Goal: Check status: Check status

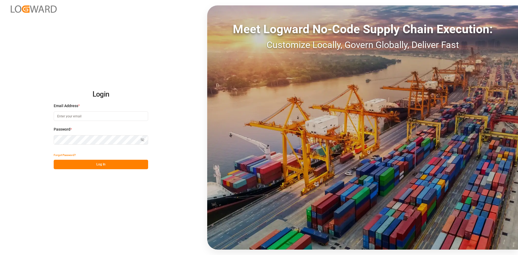
type input "[PERSON_NAME][EMAIL_ADDRESS][PERSON_NAME][DOMAIN_NAME]"
click at [94, 170] on div "Login Email Address * [PERSON_NAME][EMAIL_ADDRESS][PERSON_NAME][DOMAIN_NAME] Pa…" at bounding box center [259, 127] width 518 height 255
click at [96, 166] on button "Log In" at bounding box center [101, 164] width 94 height 9
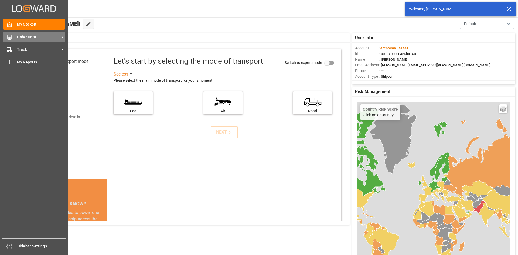
click at [18, 39] on span "Order Data" at bounding box center [38, 37] width 43 height 6
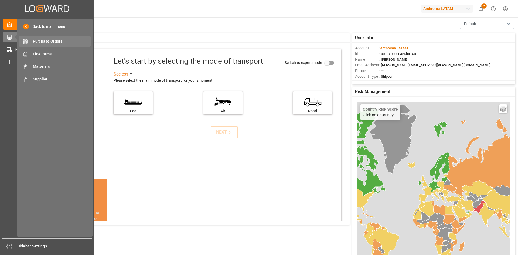
click at [65, 44] on span "Purchase Orders" at bounding box center [62, 42] width 58 height 6
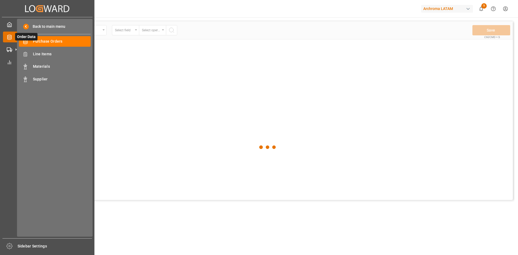
click at [12, 37] on icon at bounding box center [15, 36] width 11 height 11
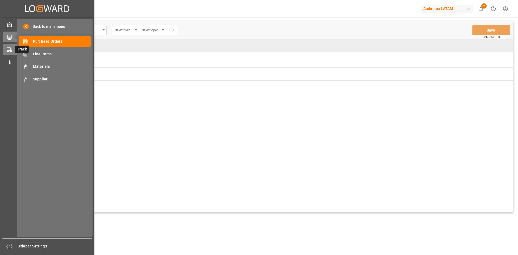
click at [11, 49] on polygon at bounding box center [11, 50] width 2 height 2
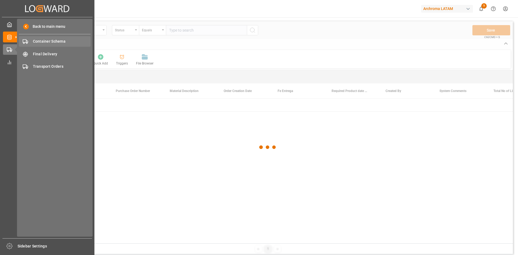
click at [66, 42] on span "Container Schema" at bounding box center [62, 42] width 58 height 6
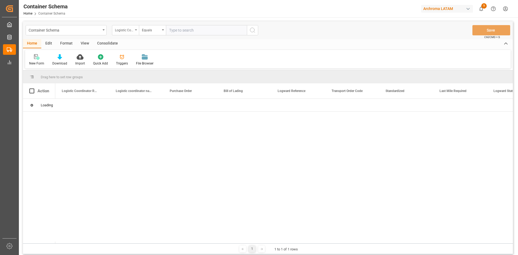
click at [132, 32] on div "Logistic Coordinator Reference Number" at bounding box center [124, 29] width 18 height 6
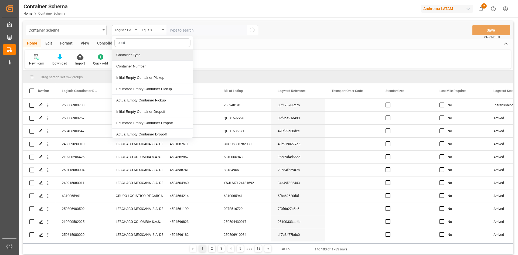
click at [465, 6] on div "Archroma LATAM" at bounding box center [447, 9] width 52 height 8
type input "cont"
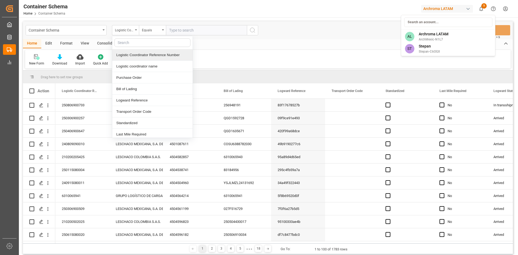
click at [466, 7] on html "Created by potrace 1.15, written by [PERSON_NAME] [DATE]-[DATE] Created by potr…" at bounding box center [259, 127] width 518 height 255
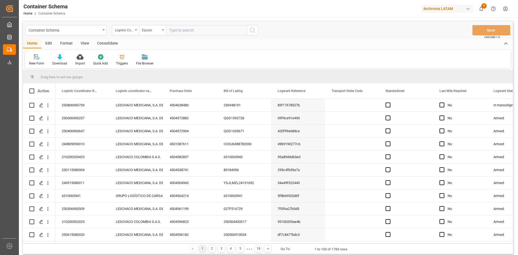
click at [450, 9] on div "Archroma LATAM" at bounding box center [447, 9] width 52 height 8
click at [440, 34] on span "Archroma LATAM" at bounding box center [434, 34] width 30 height 6
click at [438, 11] on div "Archroma LATAM" at bounding box center [447, 9] width 52 height 8
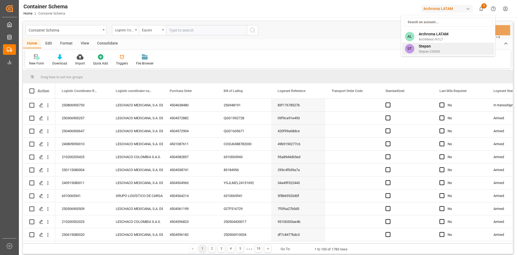
click at [442, 45] on div "ST [PERSON_NAME]-C6OGII" at bounding box center [448, 49] width 92 height 12
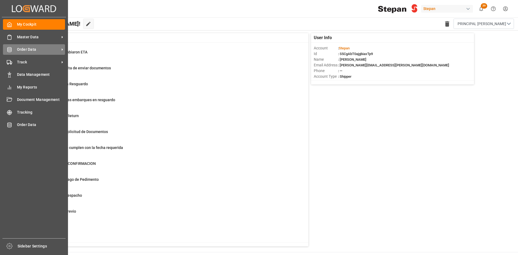
click at [47, 50] on span "Order Data" at bounding box center [38, 50] width 43 height 6
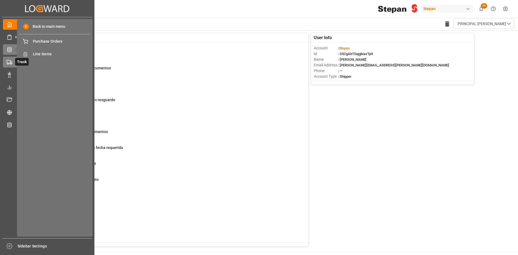
click at [12, 66] on div "Track Track" at bounding box center [47, 62] width 89 height 11
click at [51, 43] on span "Container Schema" at bounding box center [62, 42] width 58 height 6
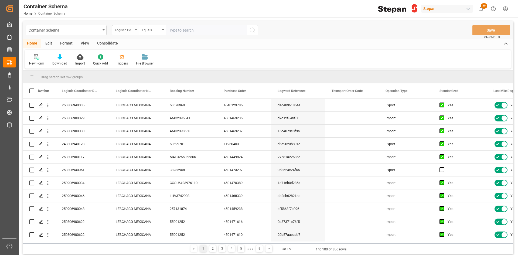
click at [127, 32] on div "Logistic Coordinator Reference Number" at bounding box center [124, 29] width 18 height 6
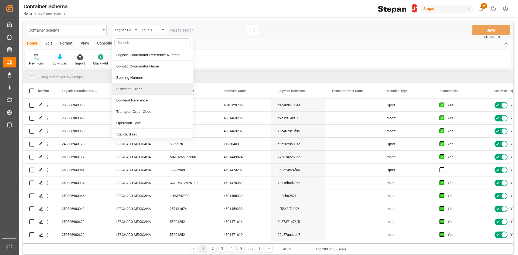
click at [128, 86] on div "Purchase Order" at bounding box center [152, 88] width 80 height 11
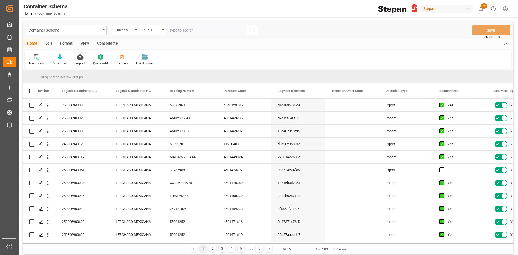
click at [174, 32] on input "text" at bounding box center [206, 30] width 81 height 10
paste input "ITTU1054715"
type input "ITTU1054715"
click at [254, 31] on icon "search button" at bounding box center [252, 30] width 6 height 6
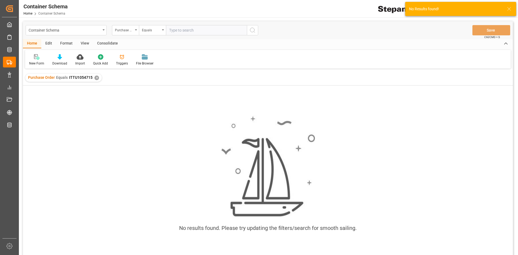
click at [97, 79] on div "✕" at bounding box center [96, 78] width 5 height 5
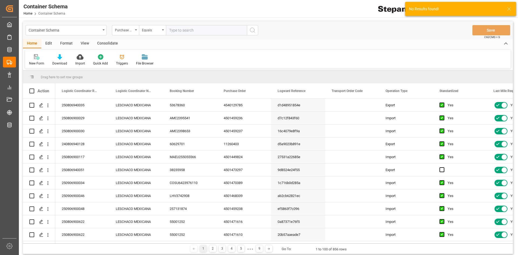
click at [134, 32] on div "Purchase Order" at bounding box center [125, 30] width 27 height 10
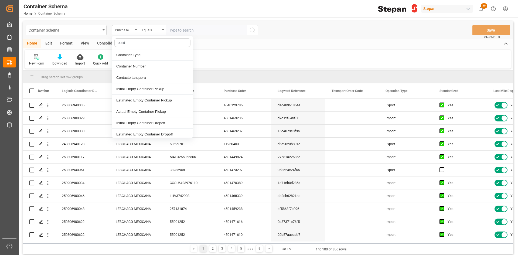
type input "conta"
click at [137, 65] on div "Container Number" at bounding box center [152, 66] width 80 height 11
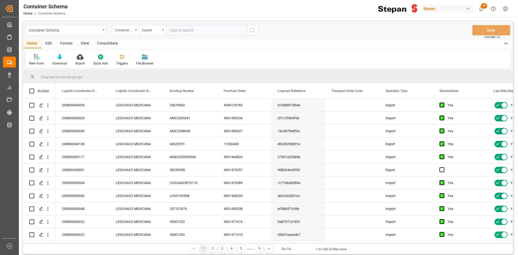
click at [181, 31] on input "text" at bounding box center [206, 30] width 81 height 10
paste input "ITTU1054715"
type input "ITTU1054715"
click at [251, 31] on icon "search button" at bounding box center [252, 30] width 6 height 6
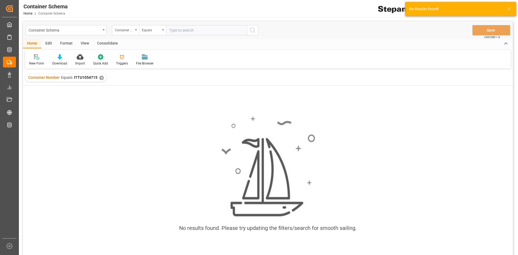
click at [99, 77] on div "✕" at bounding box center [101, 78] width 5 height 5
